Goal: Information Seeking & Learning: Check status

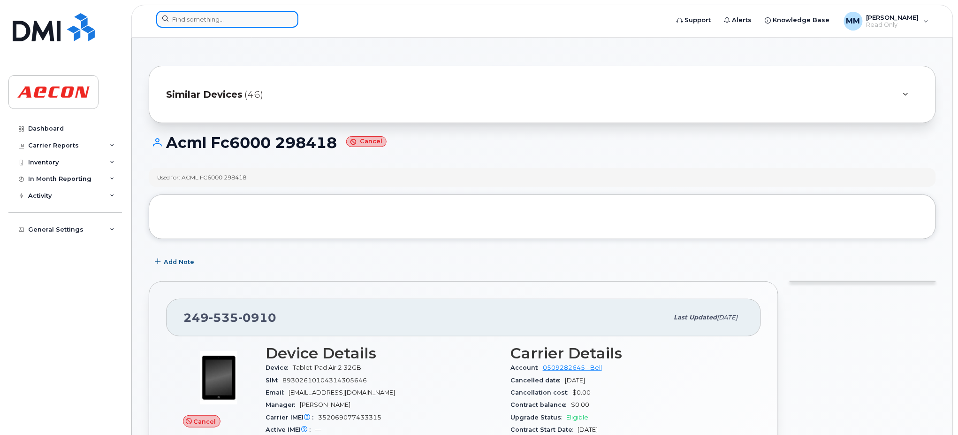
click at [231, 21] on input at bounding box center [227, 19] width 142 height 17
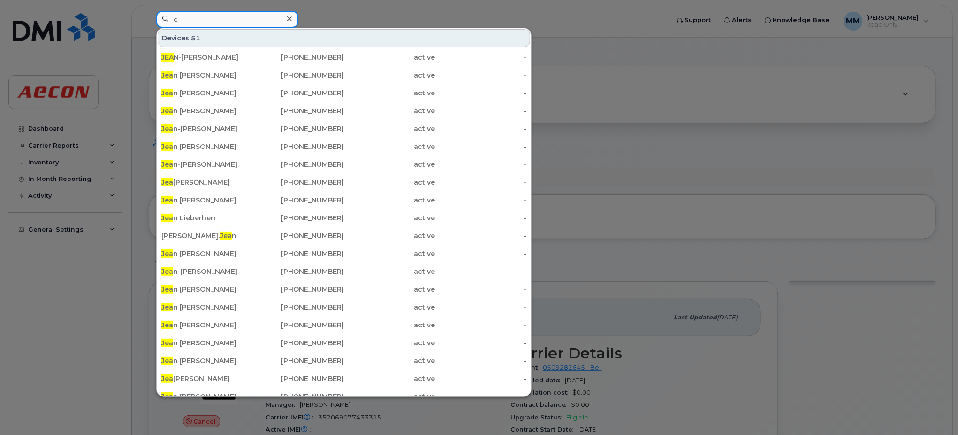
type input "j"
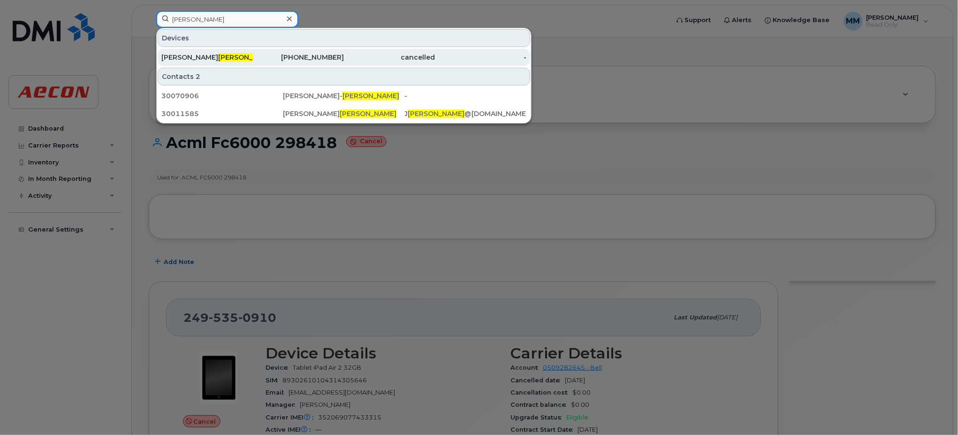
type input "pilotte"
click at [328, 57] on div "705-795-4716" at bounding box center [299, 57] width 92 height 9
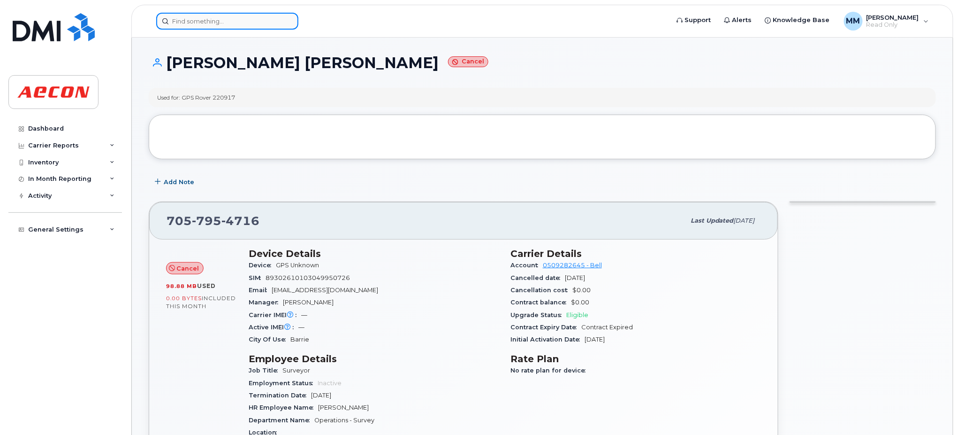
click at [242, 21] on input at bounding box center [227, 21] width 142 height 17
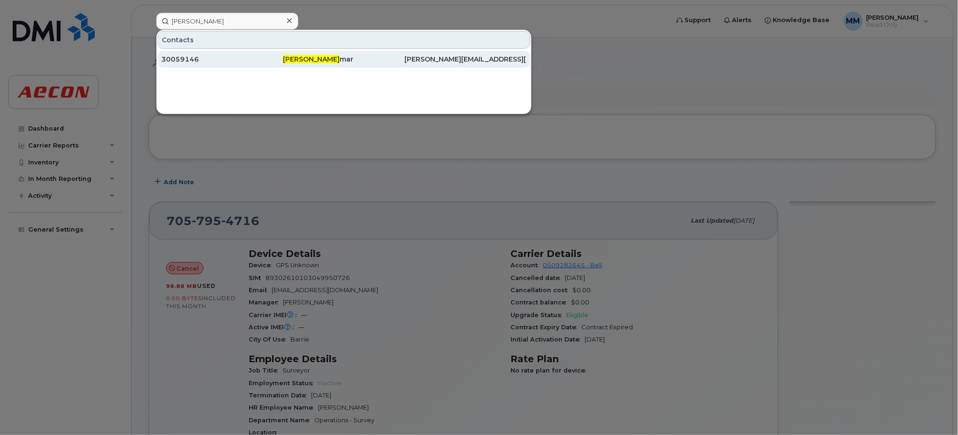
click at [297, 58] on span "Arpan Ku" at bounding box center [311, 59] width 57 height 8
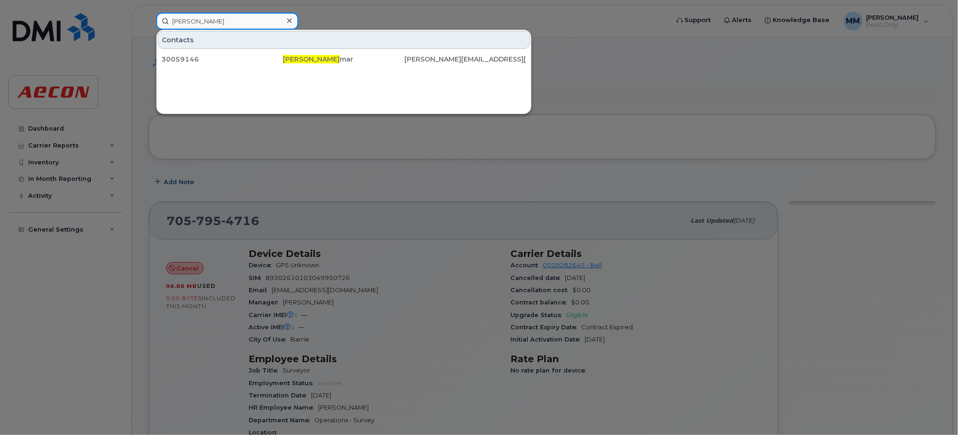
click at [254, 17] on input "arpan ku" at bounding box center [227, 21] width 142 height 17
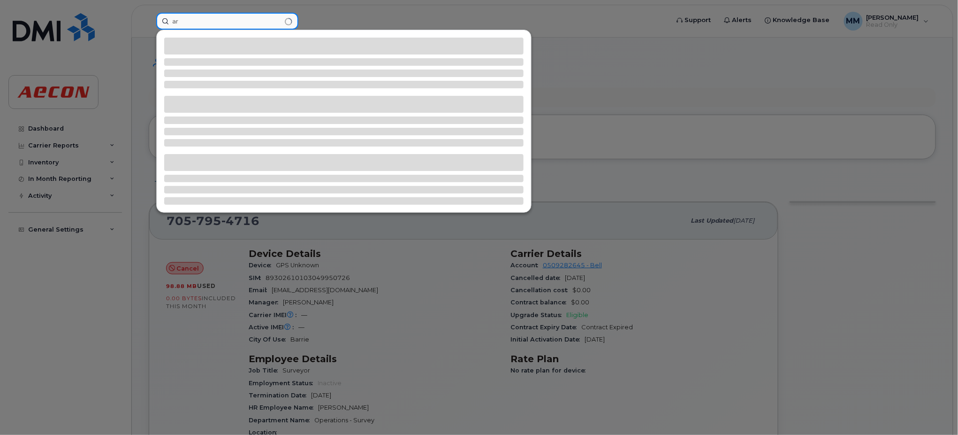
type input "a"
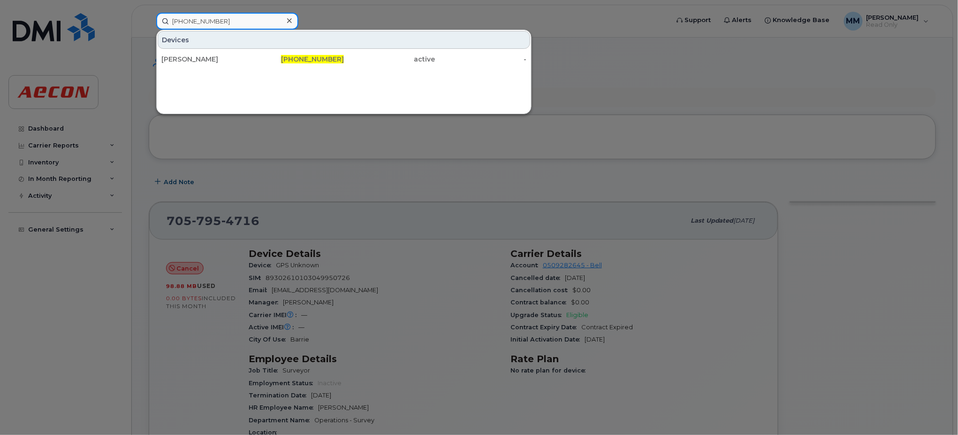
click at [233, 19] on input "[PHONE_NUMBER]" at bounding box center [227, 21] width 142 height 17
drag, startPoint x: 239, startPoint y: 18, endPoint x: 112, endPoint y: -2, distance: 129.2
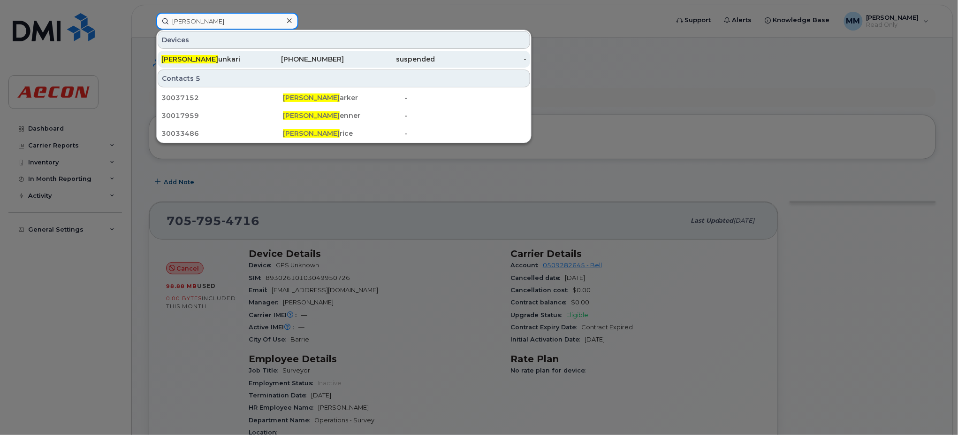
type input "dale p"
click at [332, 60] on div "[PHONE_NUMBER]" at bounding box center [299, 58] width 92 height 9
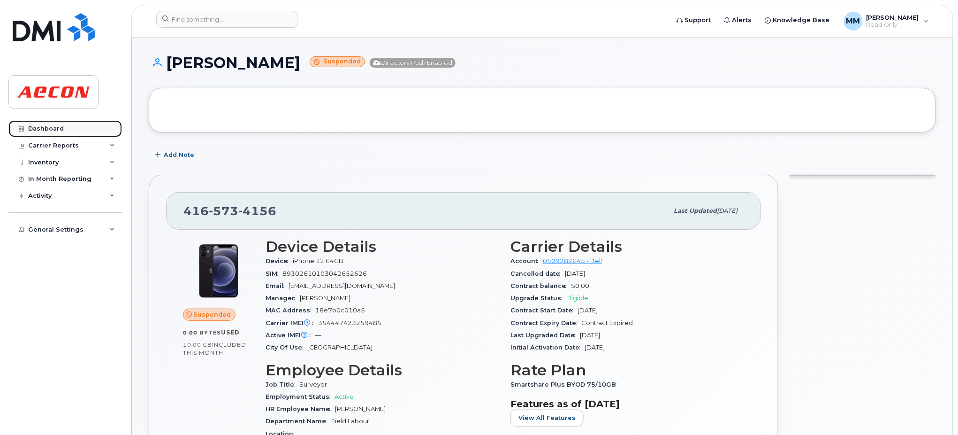
click at [57, 125] on div "Dashboard" at bounding box center [46, 129] width 36 height 8
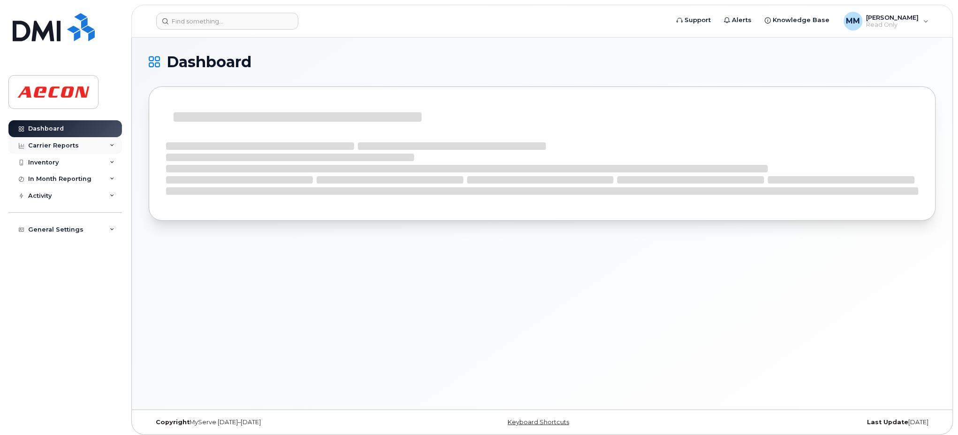
click at [47, 149] on div "Carrier Reports" at bounding box center [65, 145] width 114 height 17
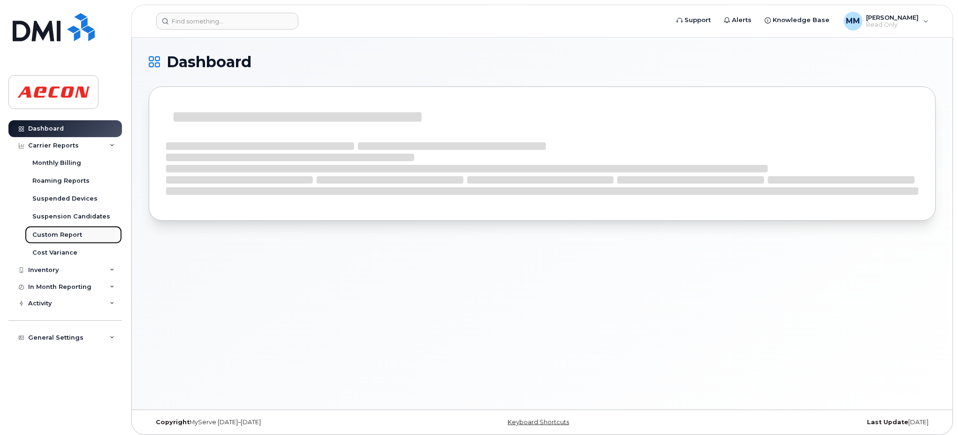
click at [67, 234] on div "Custom Report" at bounding box center [57, 234] width 50 height 8
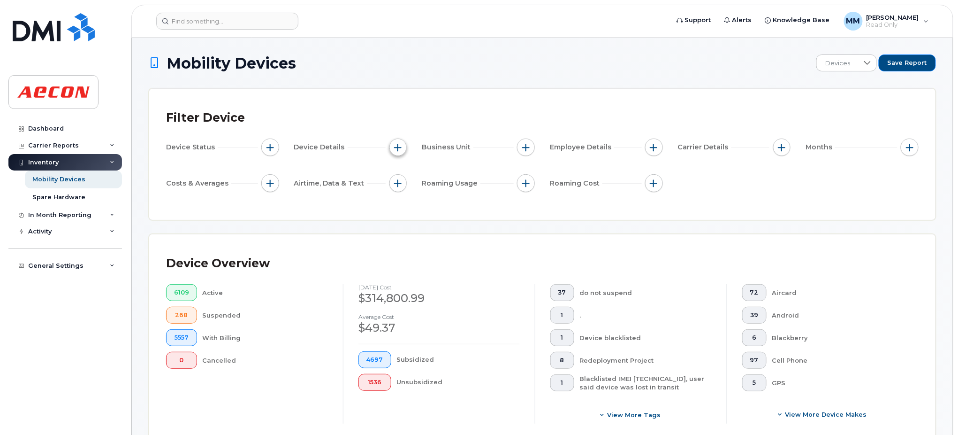
click at [396, 146] on span "button" at bounding box center [398, 148] width 8 height 8
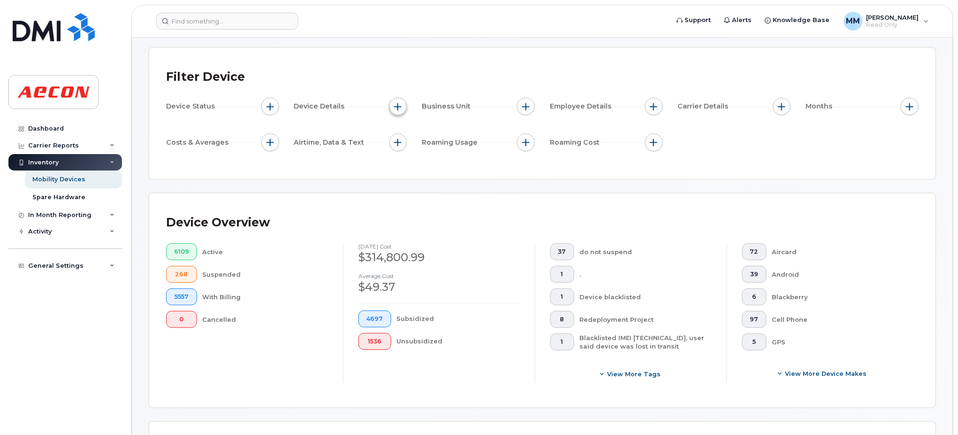
scroll to position [62, 0]
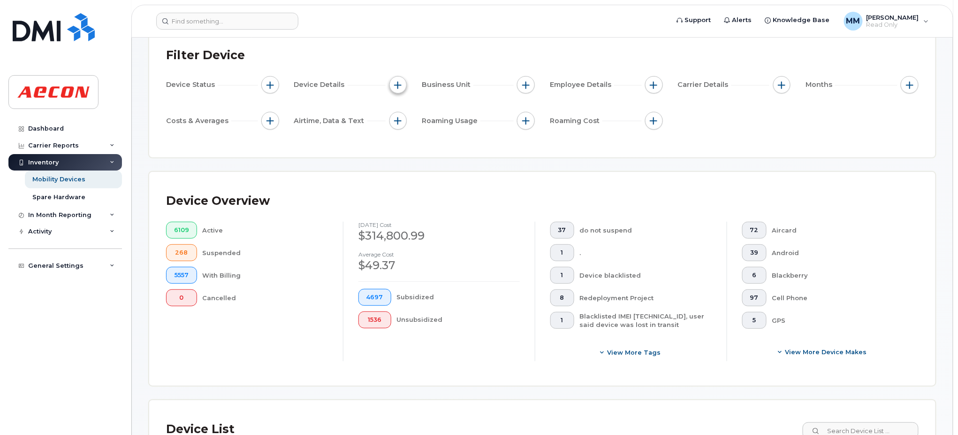
click at [396, 81] on span "button" at bounding box center [398, 85] width 8 height 8
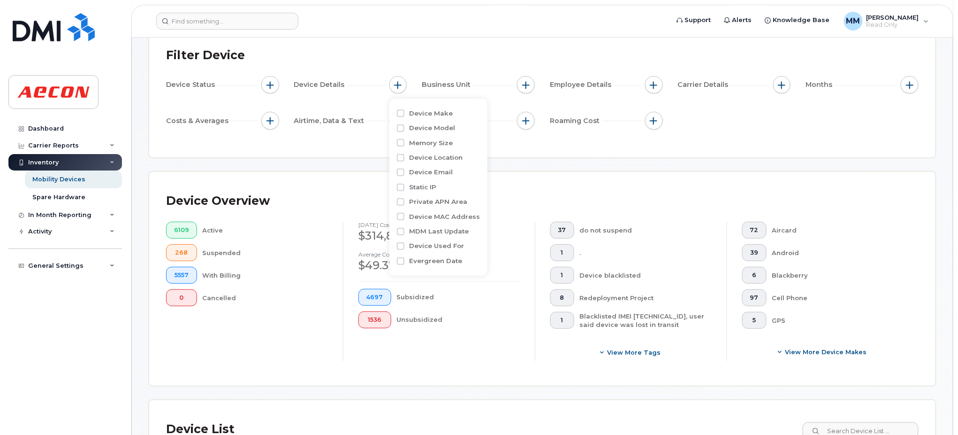
click at [482, 70] on div "Filter Device Device Status Device Details Business Unit Employee Details Carri…" at bounding box center [542, 91] width 753 height 97
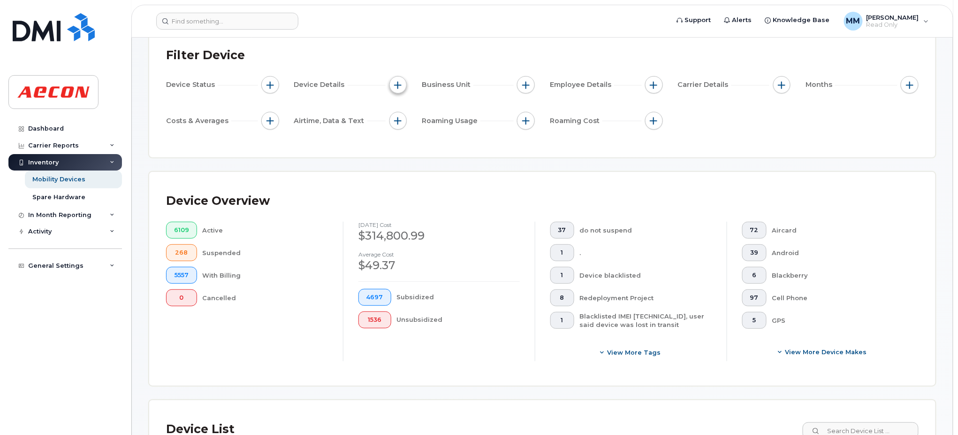
click at [398, 83] on span "button" at bounding box center [398, 85] width 8 height 8
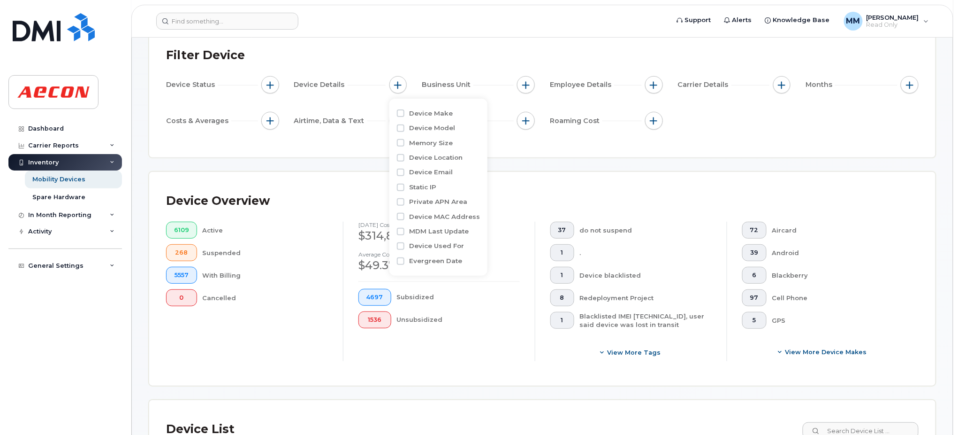
click at [494, 65] on div "Filter Device" at bounding box center [542, 55] width 753 height 24
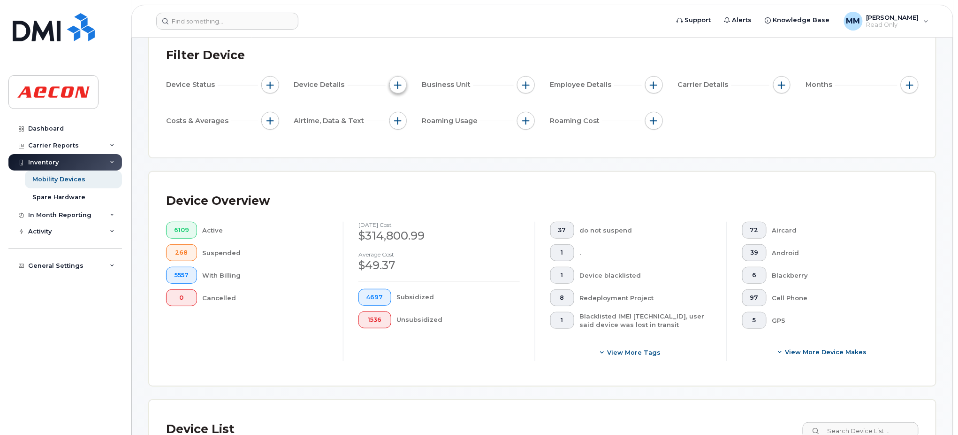
click at [400, 84] on span "button" at bounding box center [398, 85] width 8 height 8
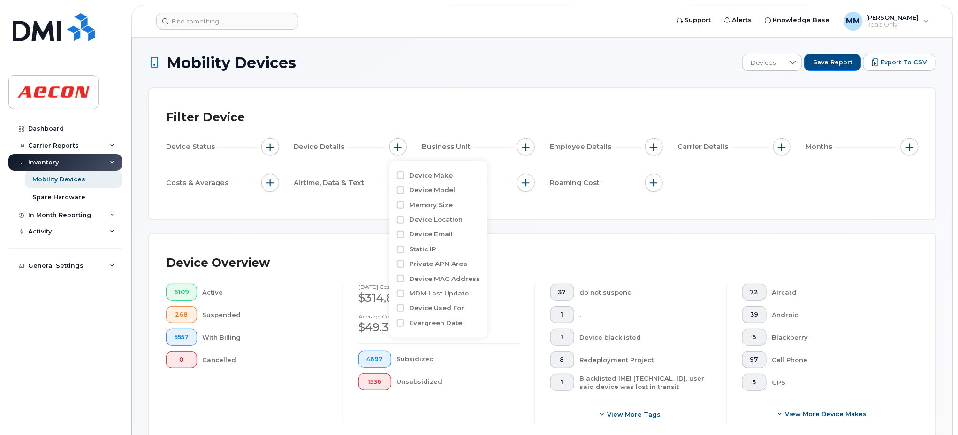
scroll to position [0, 0]
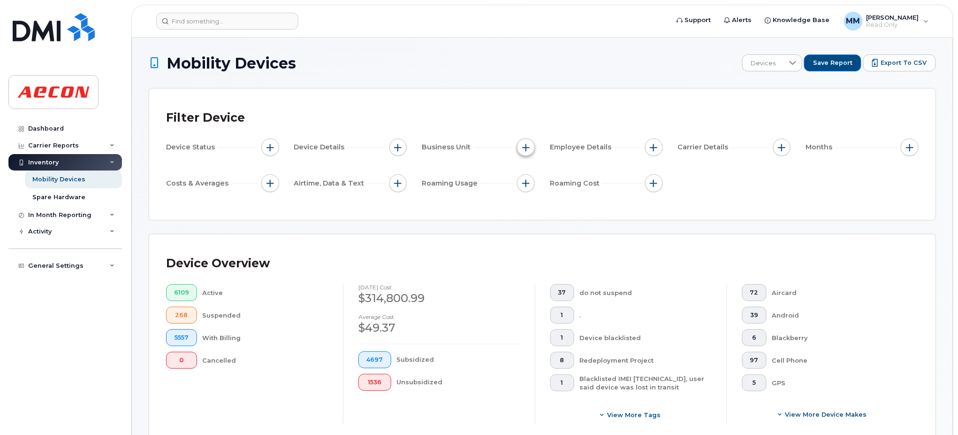
click at [527, 145] on span "button" at bounding box center [526, 148] width 8 height 8
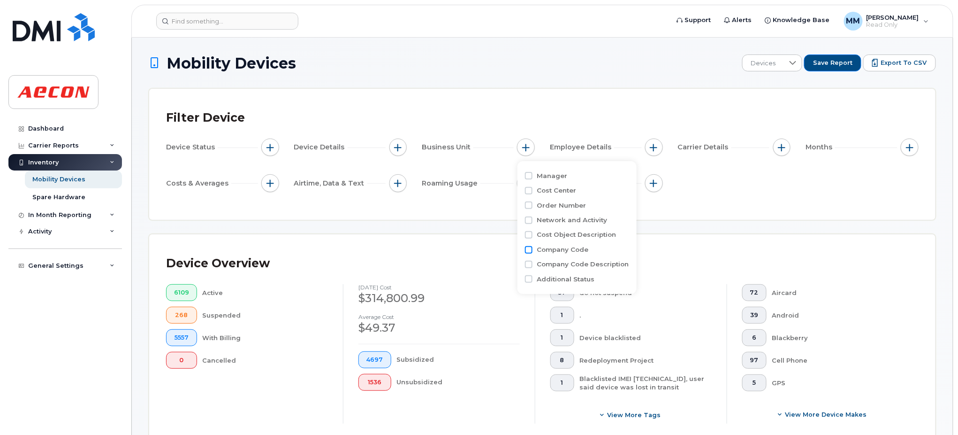
click at [527, 248] on input "Company Code" at bounding box center [529, 250] width 8 height 8
checkbox input "true"
click at [564, 266] on span "is" at bounding box center [580, 268] width 80 height 17
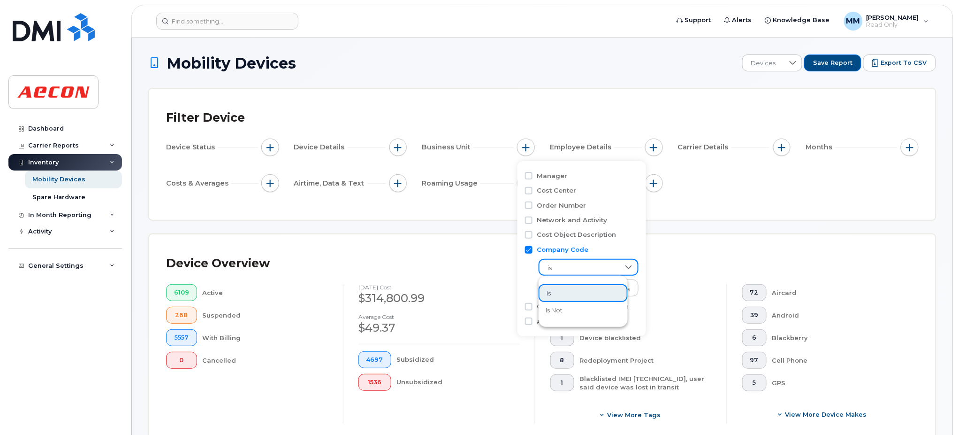
click at [565, 270] on span "is" at bounding box center [580, 268] width 80 height 17
click at [572, 292] on input "text" at bounding box center [589, 289] width 82 height 8
type input "1156"
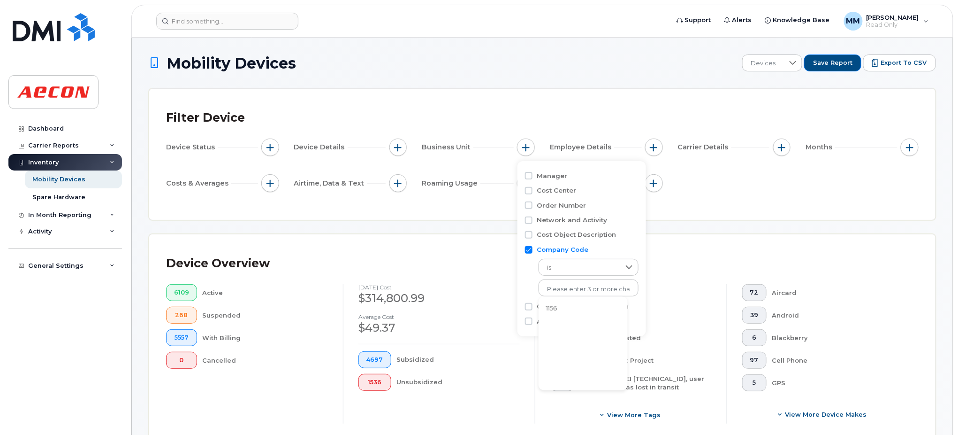
click at [551, 308] on li "1156" at bounding box center [583, 308] width 89 height 17
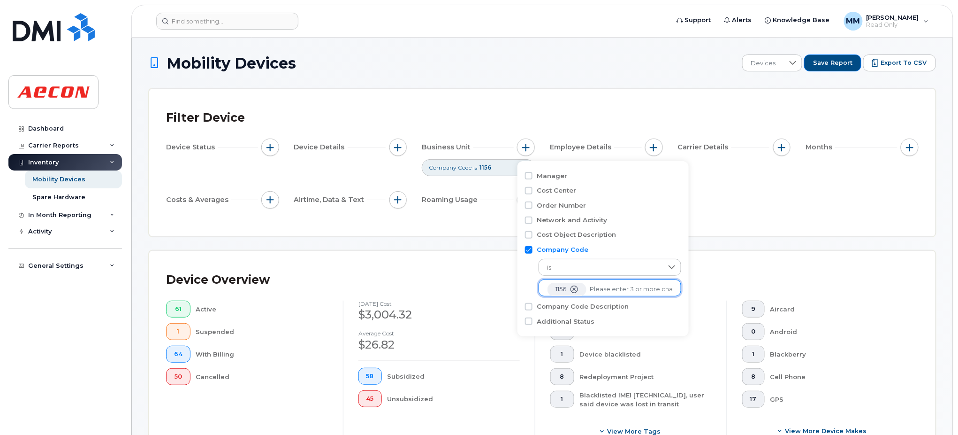
click at [730, 220] on div "Filter Device Device Status Device Details Business Unit Company Code is 1156 E…" at bounding box center [542, 162] width 787 height 147
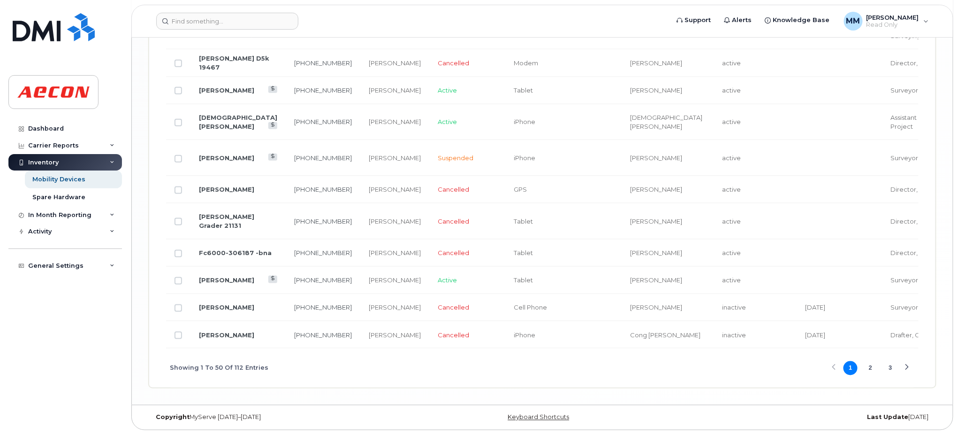
scroll to position [1830, 0]
click at [870, 368] on button "2" at bounding box center [871, 368] width 14 height 14
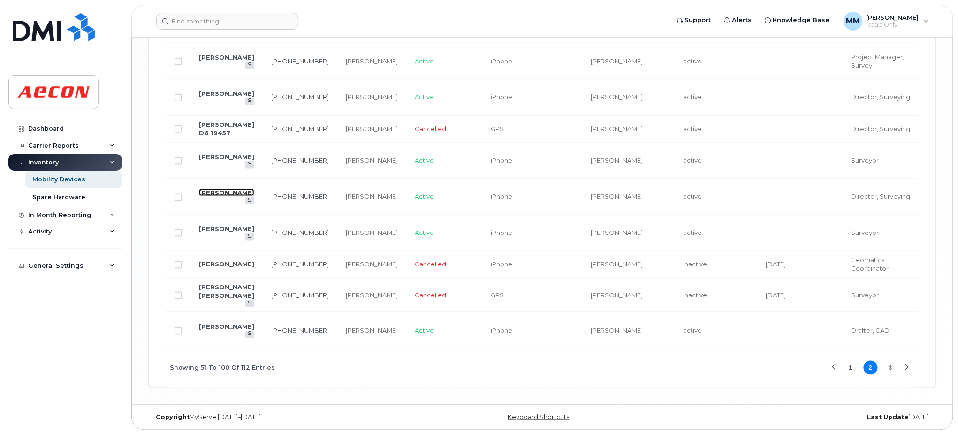
click at [217, 196] on link "[PERSON_NAME]" at bounding box center [226, 193] width 55 height 8
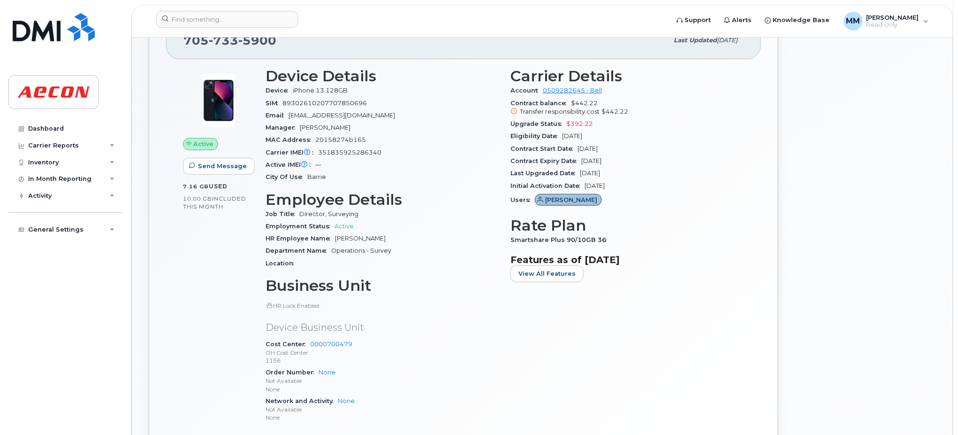
scroll to position [188, 0]
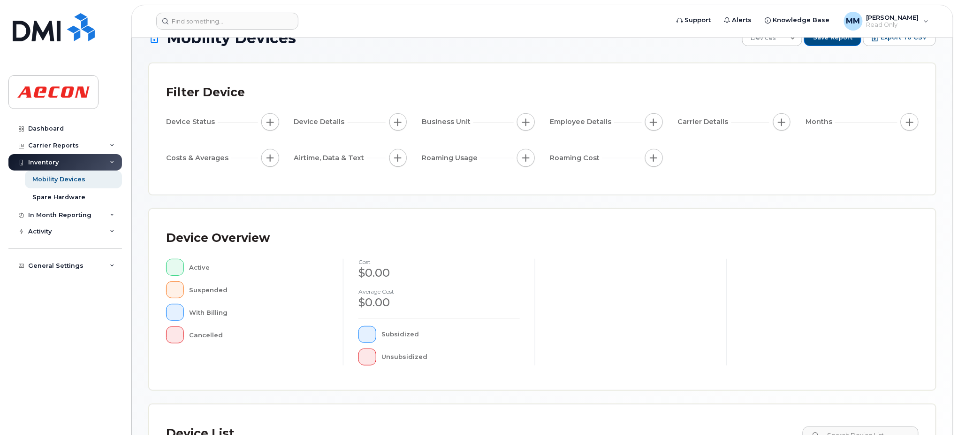
scroll to position [213, 0]
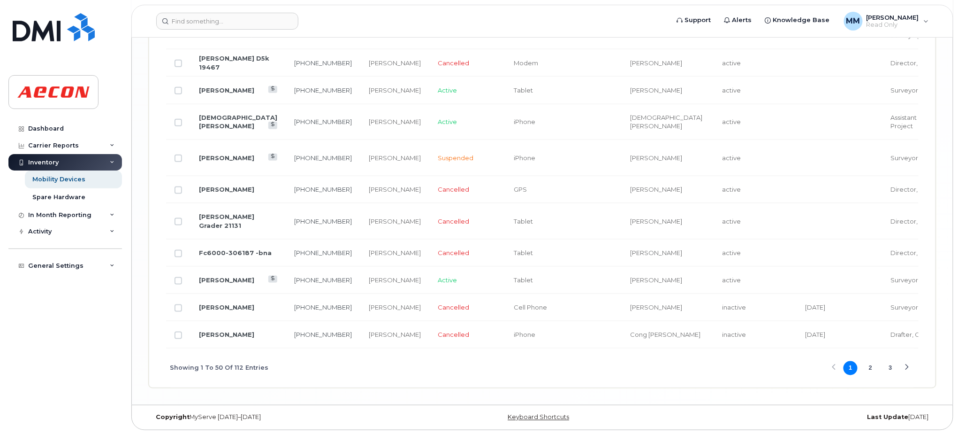
scroll to position [1813, 0]
click at [872, 370] on button "2" at bounding box center [871, 368] width 14 height 14
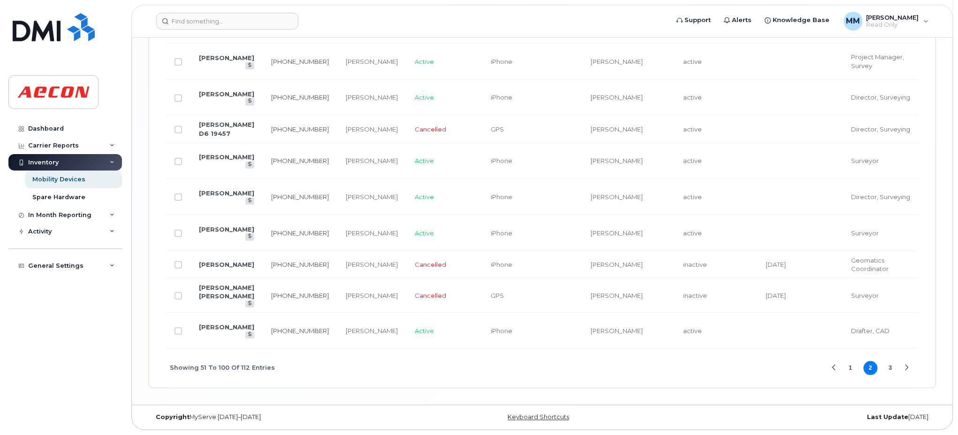
scroll to position [1852, 0]
click at [889, 367] on button "3" at bounding box center [891, 368] width 14 height 14
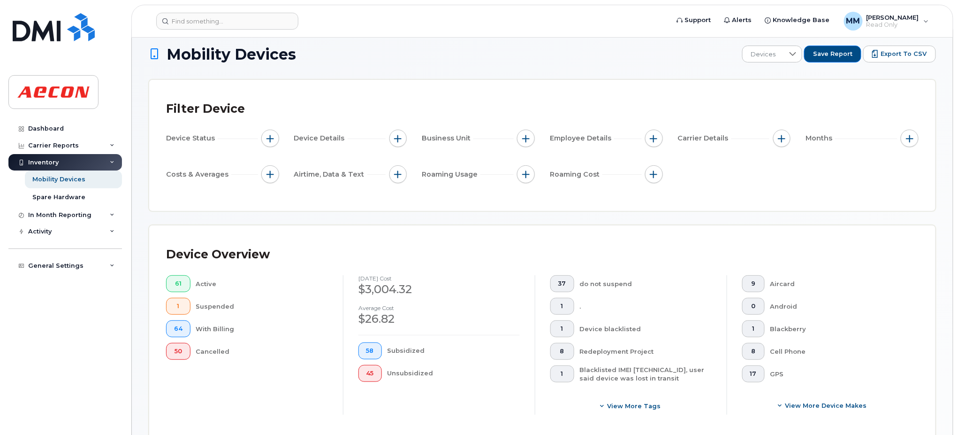
scroll to position [0, 0]
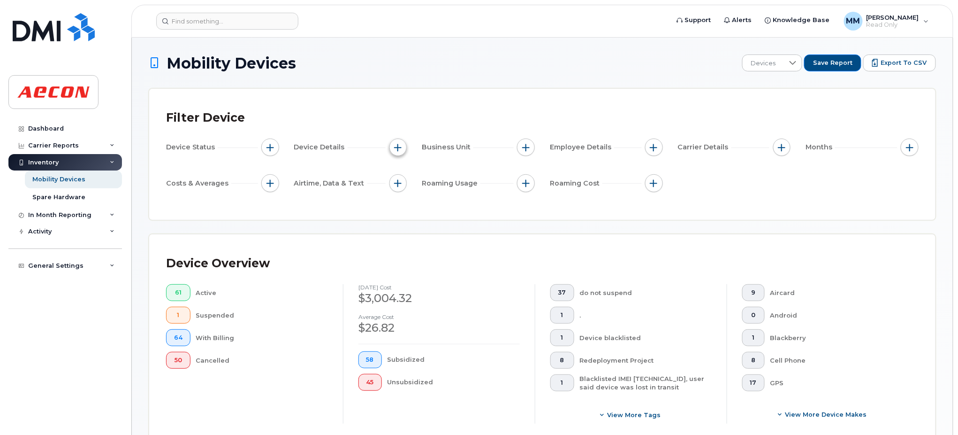
click at [399, 149] on span "button" at bounding box center [398, 148] width 8 height 8
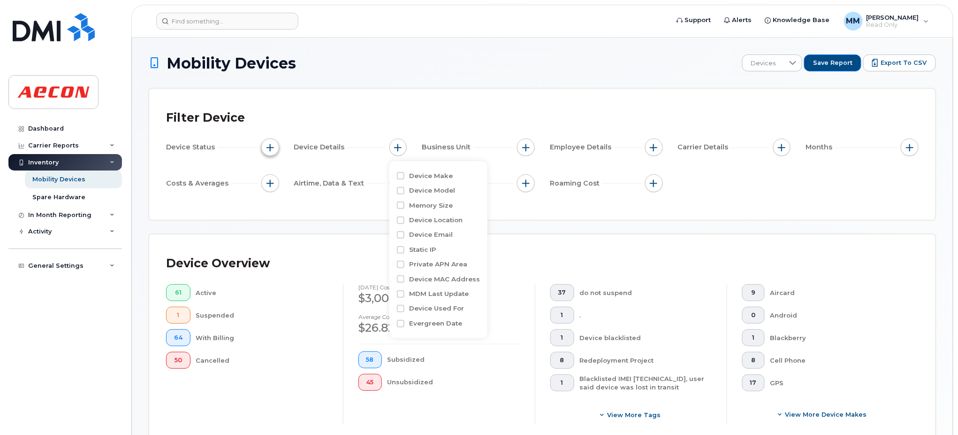
click at [275, 146] on button "button" at bounding box center [270, 147] width 18 height 18
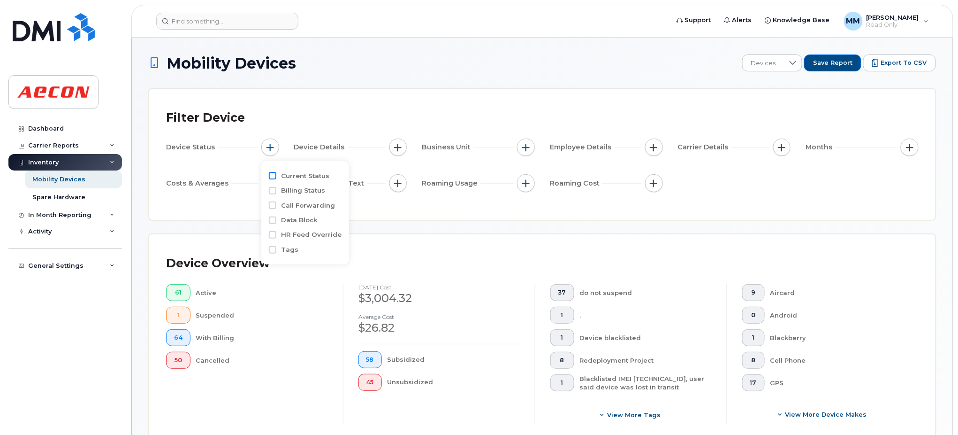
click at [272, 177] on input "Current Status" at bounding box center [273, 176] width 8 height 8
checkbox input "true"
click at [355, 196] on div "empty" at bounding box center [325, 193] width 84 height 16
click at [297, 214] on input "Active" at bounding box center [294, 214] width 8 height 8
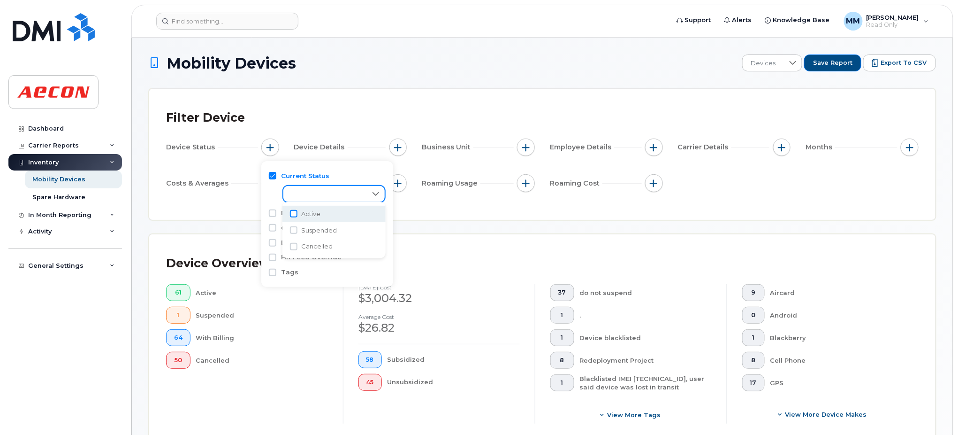
checkbox input "true"
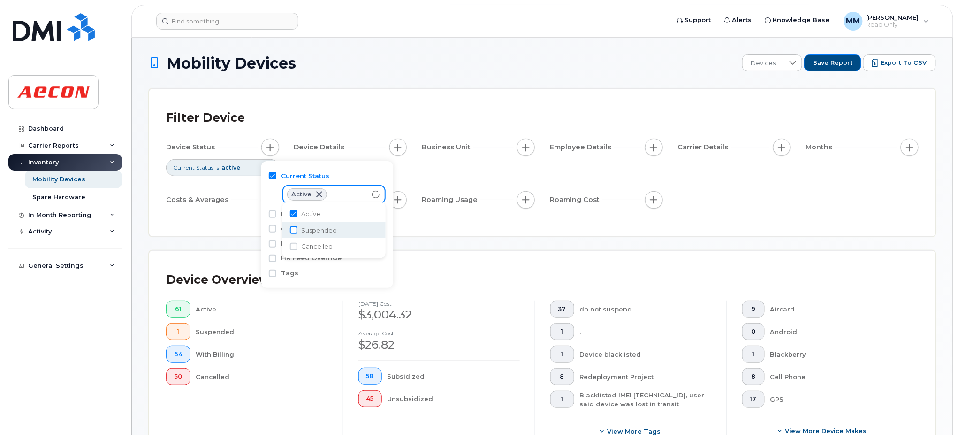
click at [294, 228] on input "Suspended" at bounding box center [294, 230] width 8 height 8
checkbox input "true"
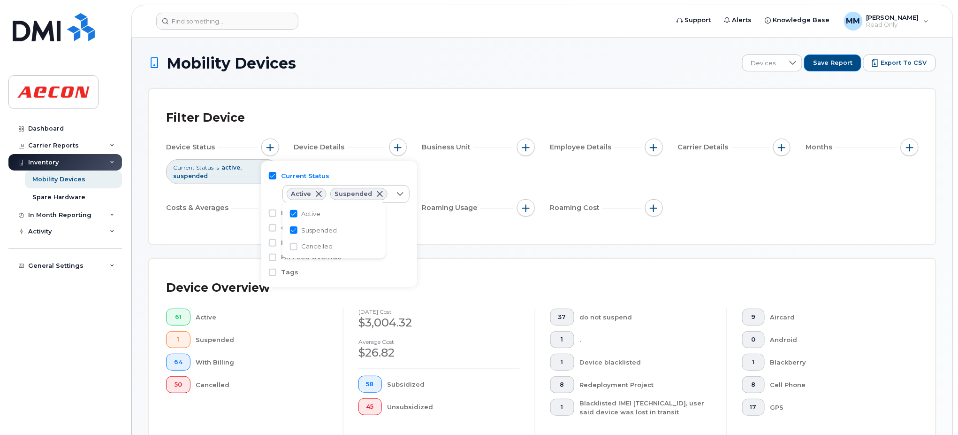
click at [726, 206] on div "Device Status Current Status is active suspended Device Details Business Unit E…" at bounding box center [542, 179] width 753 height 82
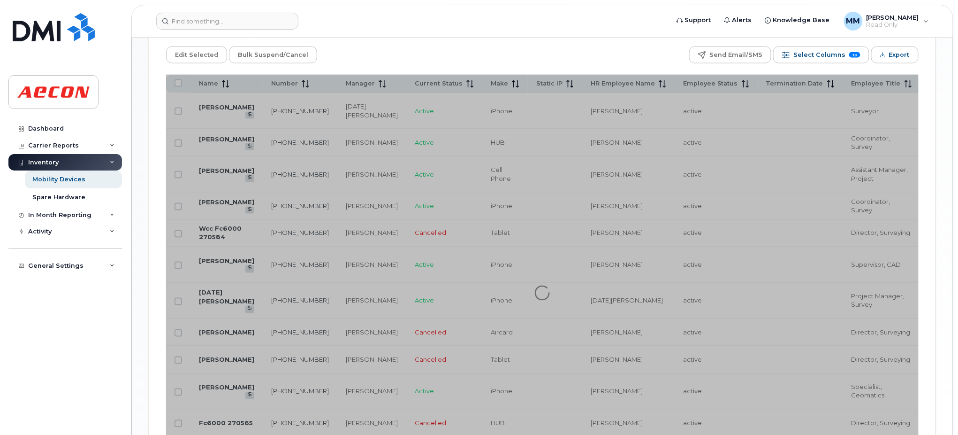
scroll to position [500, 0]
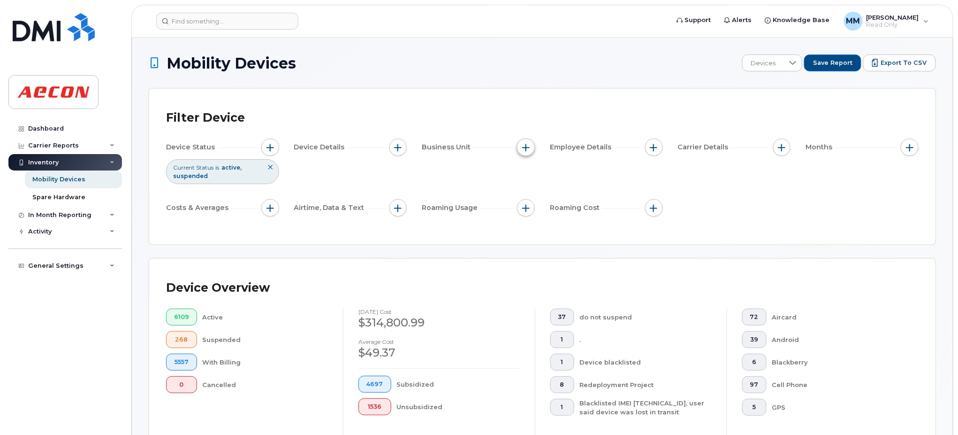
click at [524, 148] on span "button" at bounding box center [526, 148] width 8 height 8
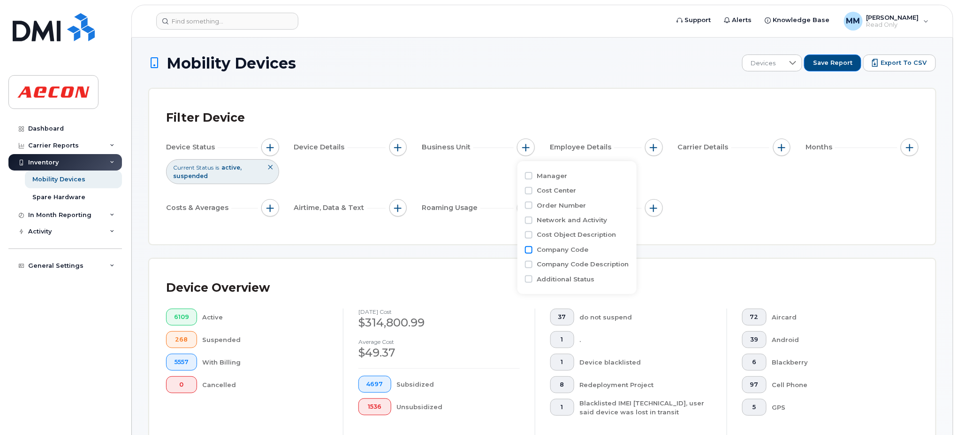
click at [528, 251] on input "Company Code" at bounding box center [529, 250] width 8 height 8
checkbox input "true"
click at [559, 285] on input "text" at bounding box center [589, 289] width 82 height 8
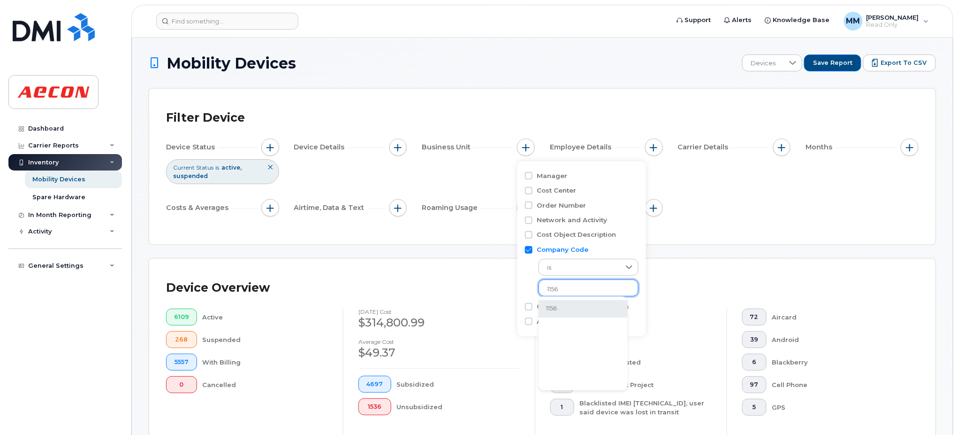
type input "1156"
click at [552, 307] on li "1156" at bounding box center [583, 308] width 89 height 17
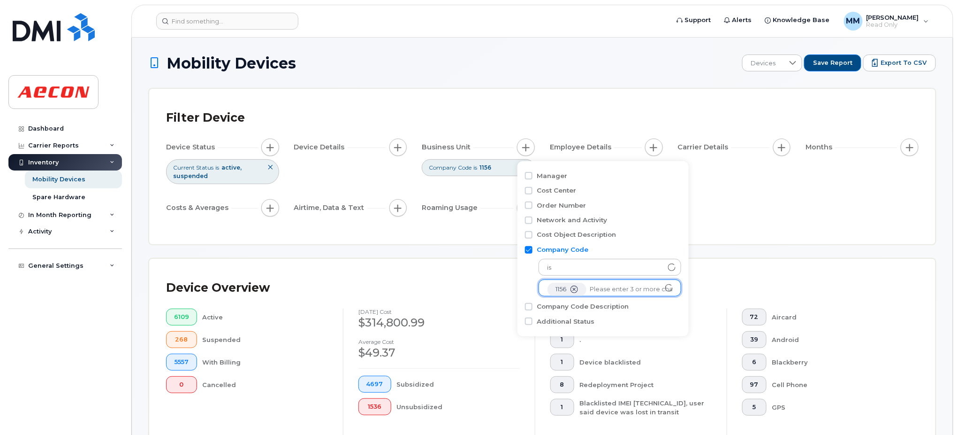
click at [766, 218] on div "Device Status Current Status is active suspended Device Details Business Unit C…" at bounding box center [542, 179] width 753 height 82
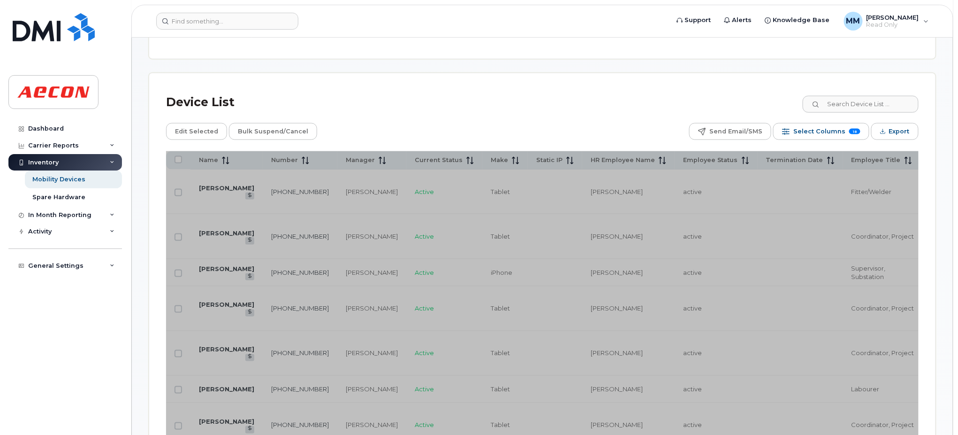
scroll to position [438, 0]
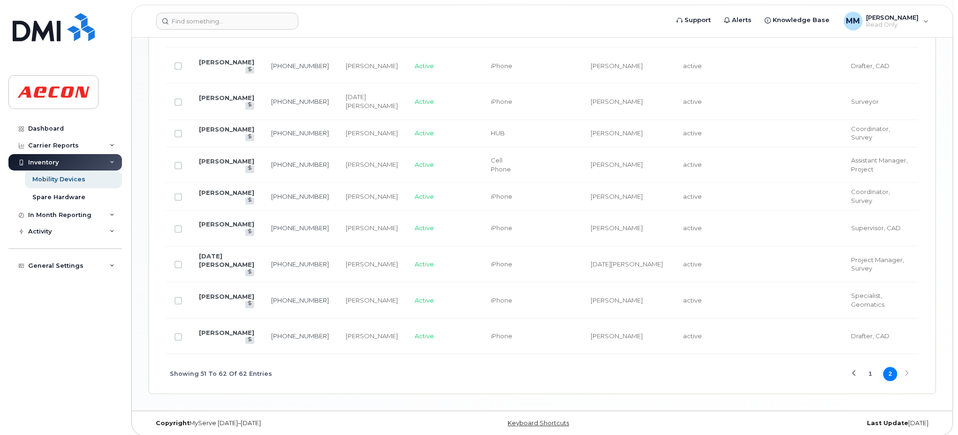
scroll to position [651, 0]
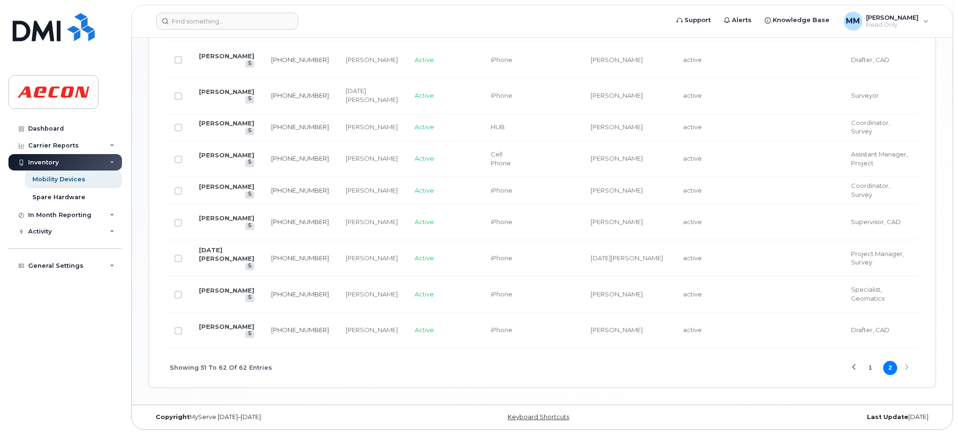
click at [869, 367] on button "1" at bounding box center [871, 368] width 14 height 14
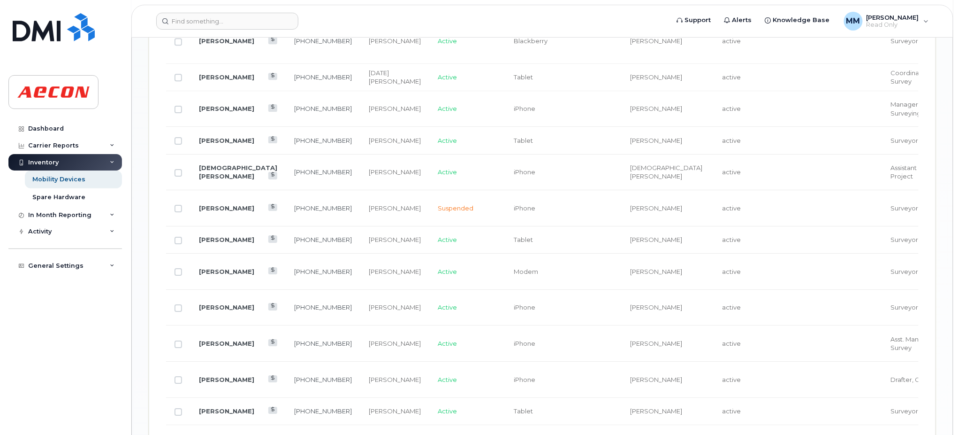
scroll to position [1146, 0]
